Goal: Check status: Check status

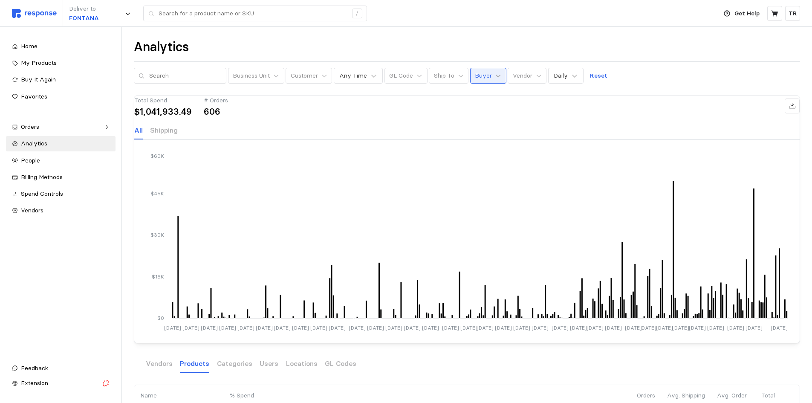
click at [496, 74] on icon at bounding box center [499, 76] width 6 height 6
click at [473, 328] on div at bounding box center [473, 332] width 9 height 9
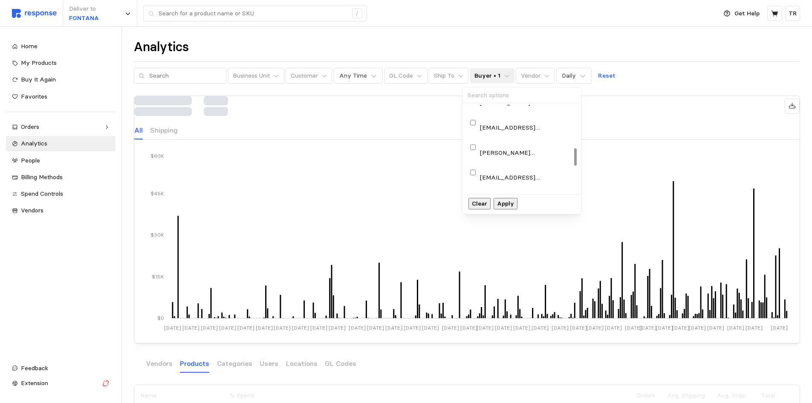
click at [514, 205] on p "Apply" at bounding box center [505, 203] width 17 height 9
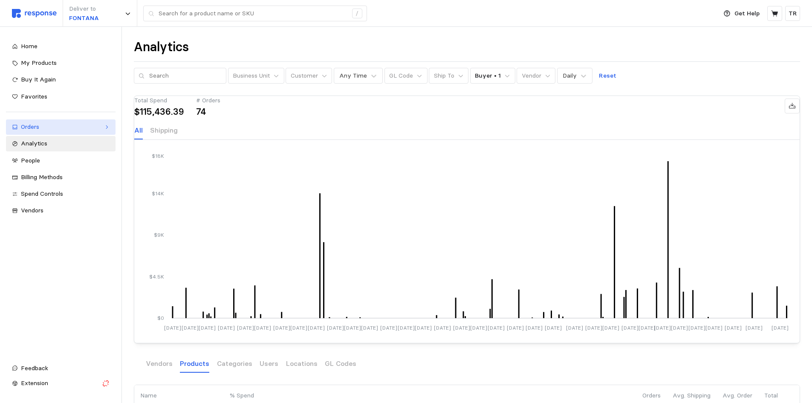
click at [55, 130] on div "Orders" at bounding box center [61, 126] width 80 height 9
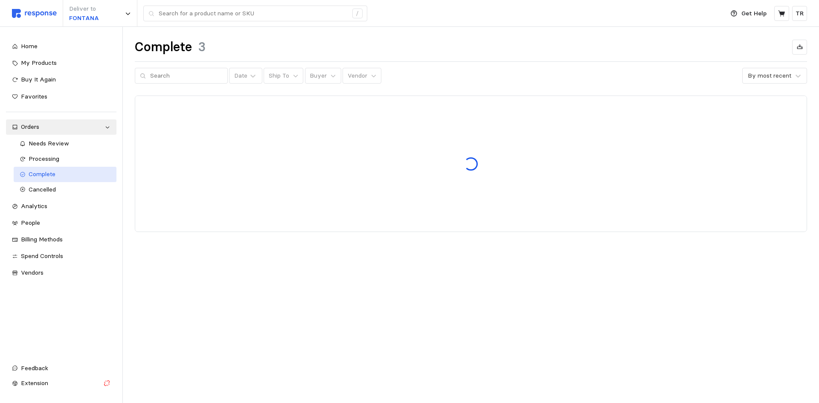
click at [47, 171] on span "Complete" at bounding box center [42, 174] width 27 height 8
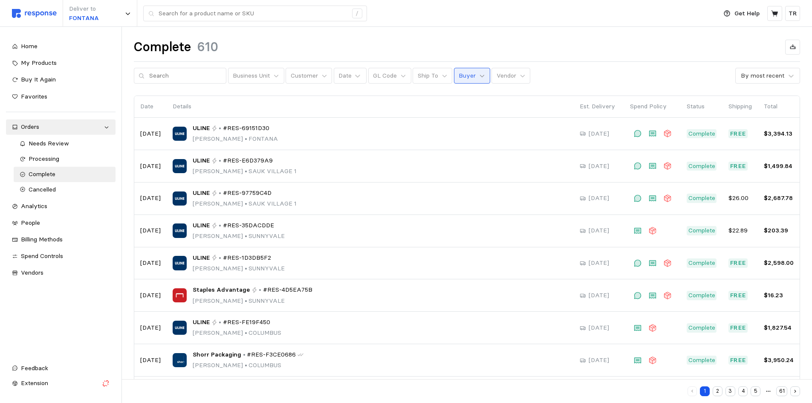
click at [479, 73] on icon at bounding box center [482, 76] width 6 height 6
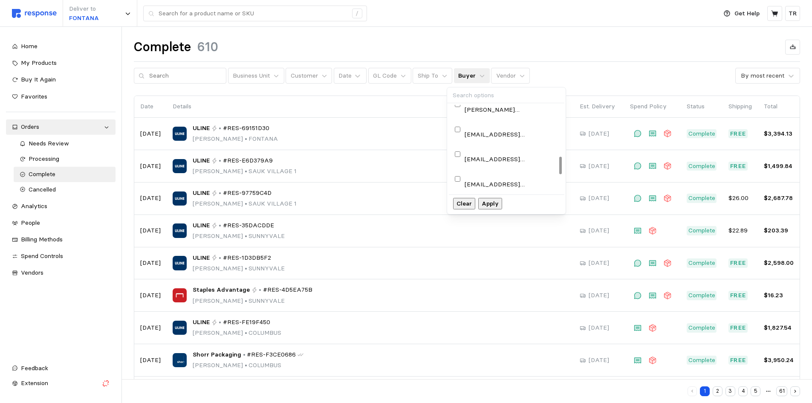
scroll to position [256, 0]
click at [484, 280] on p "[EMAIL_ADDRESS][DOMAIN_NAME]" at bounding box center [512, 284] width 94 height 9
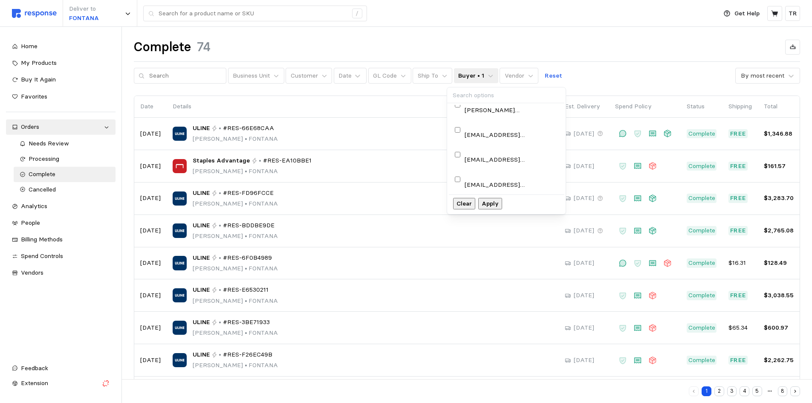
click at [499, 208] on p "Apply" at bounding box center [490, 203] width 17 height 9
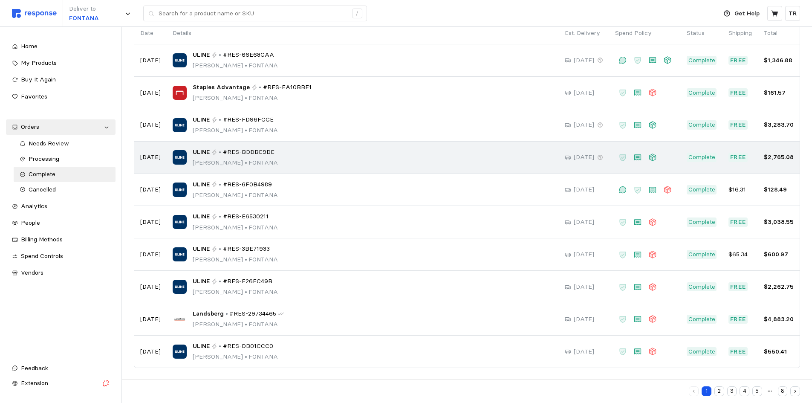
scroll to position [74, 0]
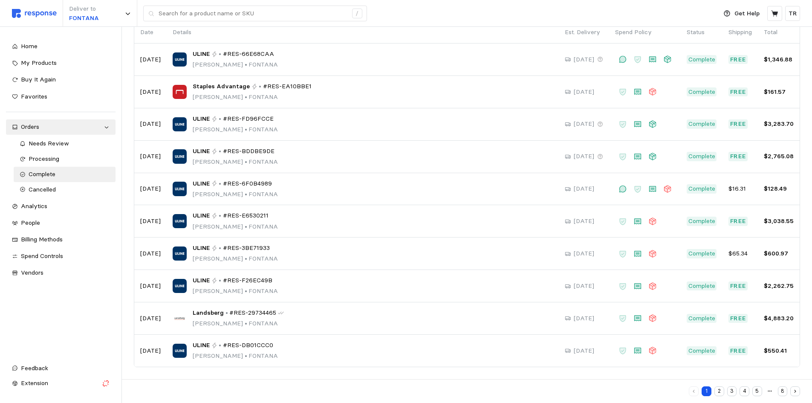
click at [796, 390] on icon "button" at bounding box center [796, 392] width 6 height 6
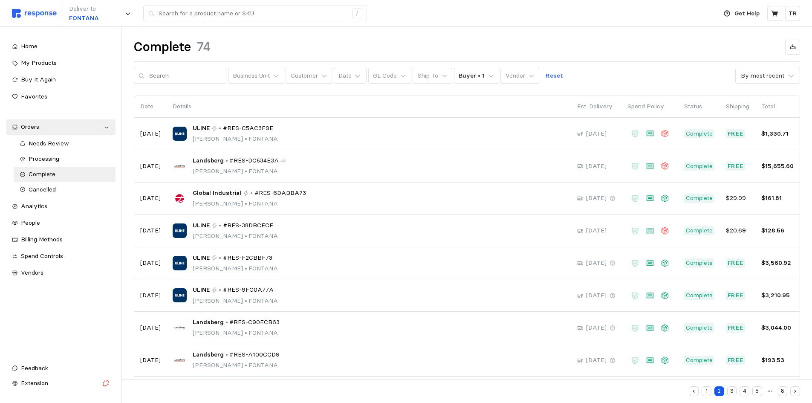
click at [785, 393] on button "8" at bounding box center [783, 391] width 10 height 10
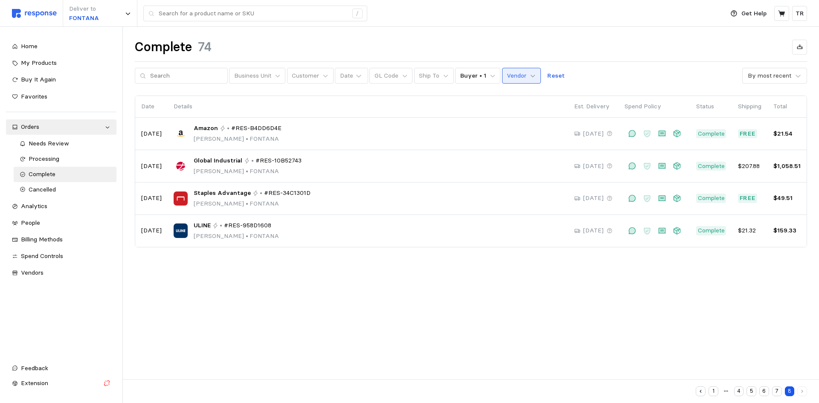
click at [530, 77] on icon at bounding box center [533, 76] width 6 height 6
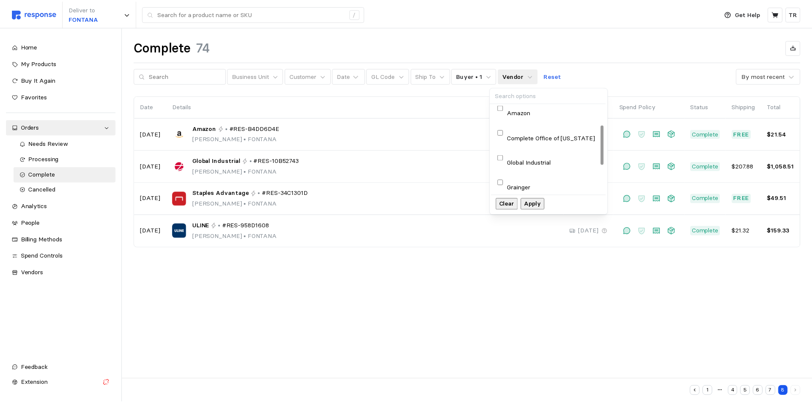
scroll to position [43, 0]
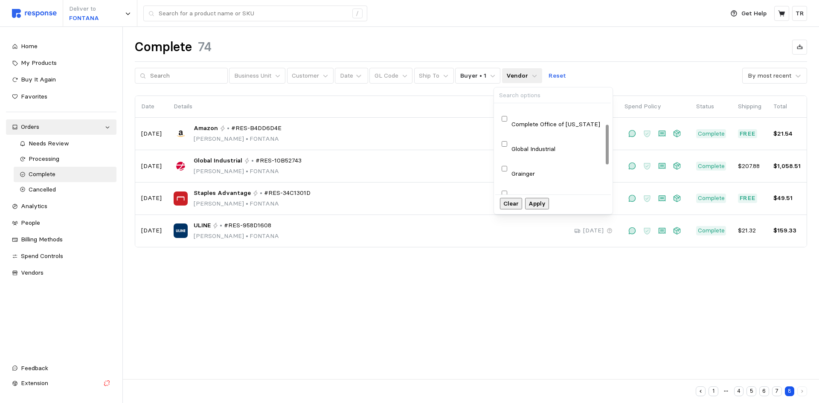
click at [538, 215] on div "Landsberg" at bounding box center [552, 224] width 105 height 19
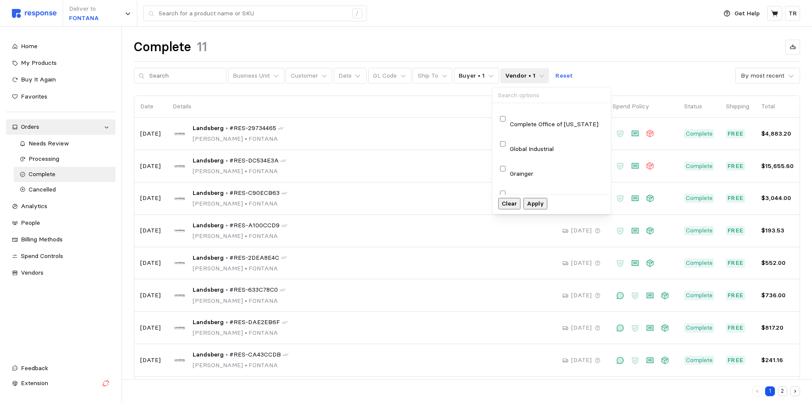
click at [544, 208] on p "Apply" at bounding box center [535, 203] width 17 height 9
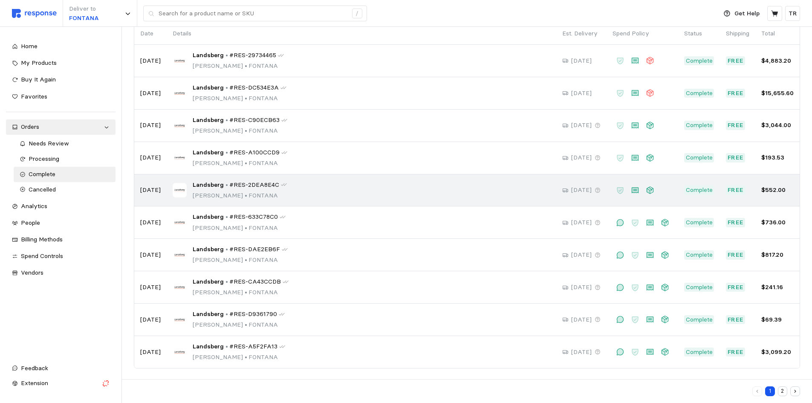
scroll to position [74, 0]
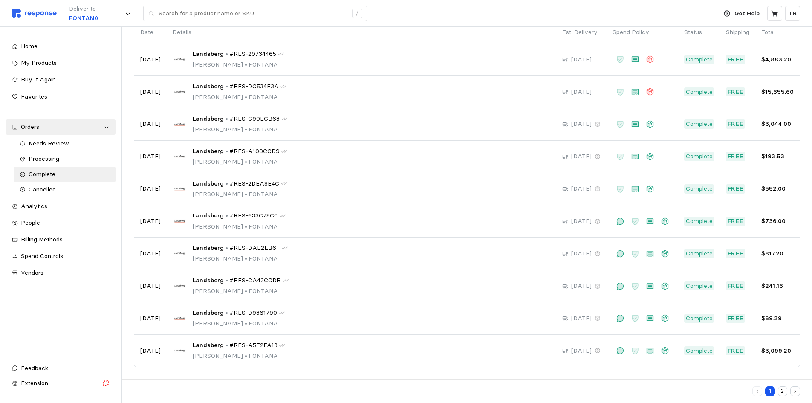
click at [781, 392] on button "2" at bounding box center [783, 391] width 10 height 10
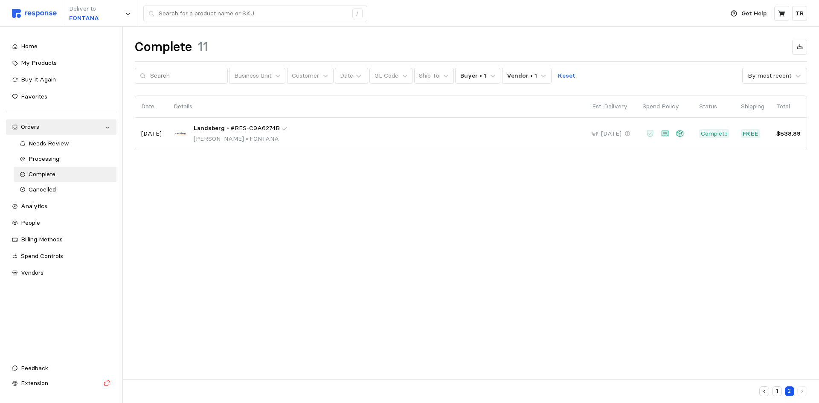
click at [777, 392] on button "1" at bounding box center [777, 391] width 10 height 10
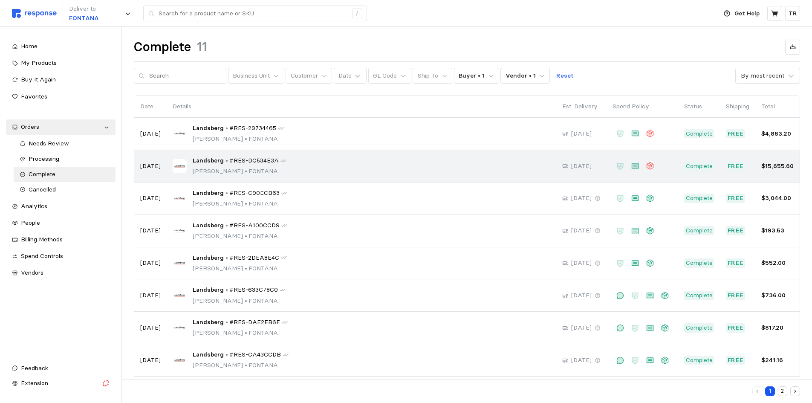
click at [249, 162] on span "#RES-DC534E3A" at bounding box center [253, 160] width 49 height 9
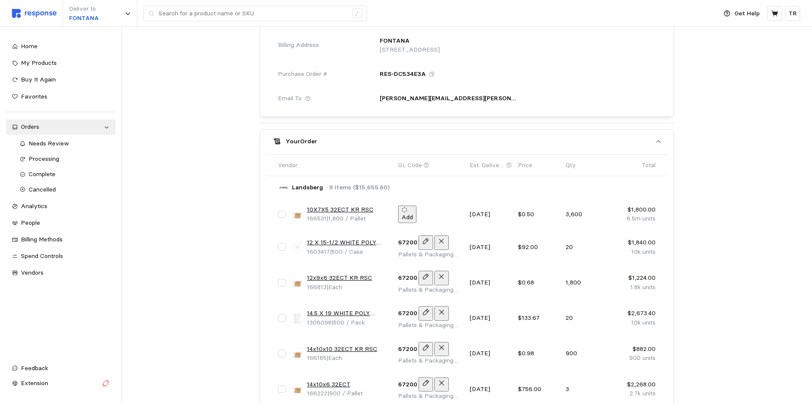
scroll to position [341, 0]
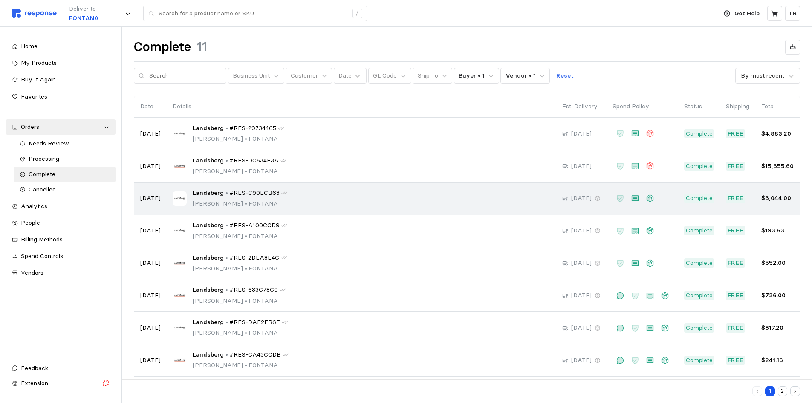
click at [258, 192] on span "#RES-C90ECB63" at bounding box center [254, 193] width 50 height 9
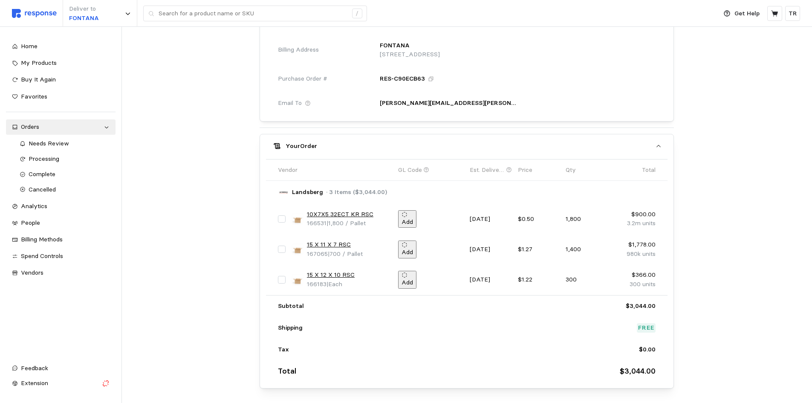
scroll to position [378, 0]
